Goal: Task Accomplishment & Management: Manage account settings

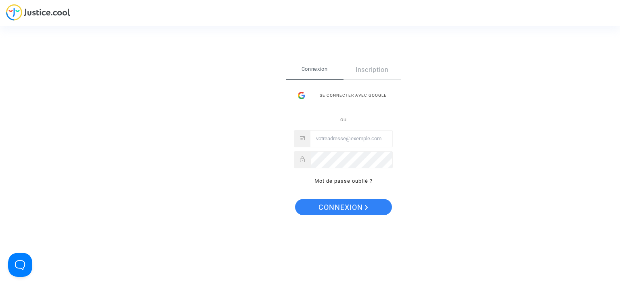
type input "claire.fournier37@gmail.com"
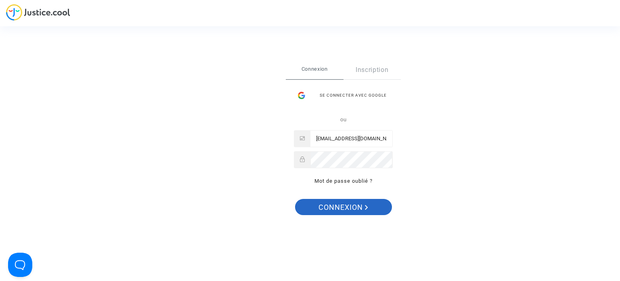
click at [353, 212] on span "Connexion" at bounding box center [344, 207] width 50 height 17
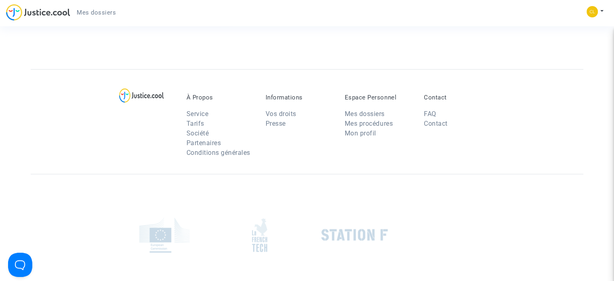
scroll to position [81, 0]
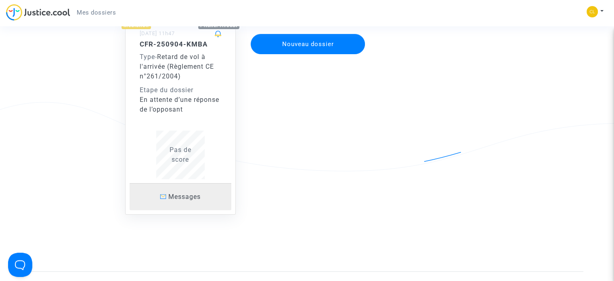
click at [197, 201] on p "Messages" at bounding box center [181, 196] width 102 height 10
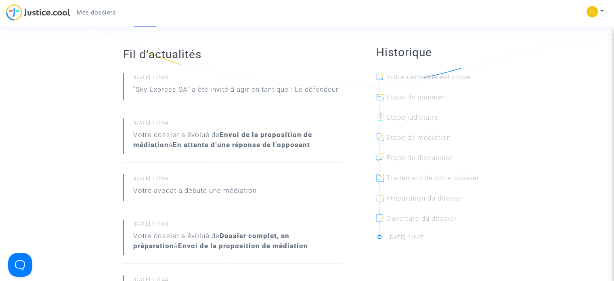
scroll to position [81, 0]
